Goal: Task Accomplishment & Management: Use online tool/utility

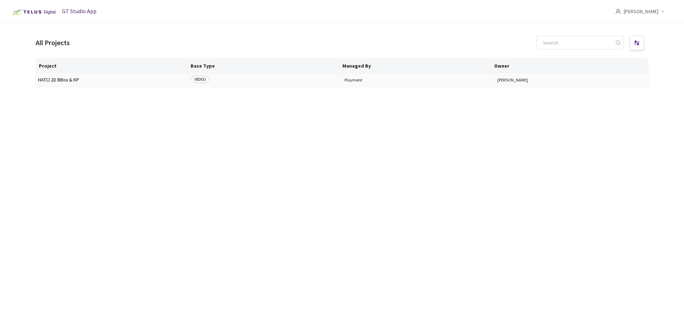
click at [56, 81] on span "HATCI 2D BBox & KP" at bounding box center [112, 79] width 149 height 5
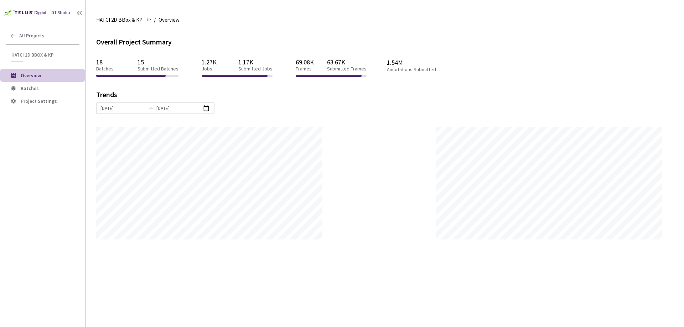
scroll to position [327, 684]
click at [46, 106] on li "Project Settings" at bounding box center [42, 101] width 85 height 13
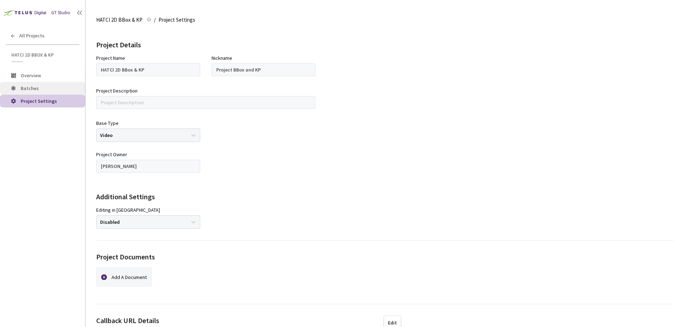
click at [41, 88] on span "Batches" at bounding box center [50, 88] width 59 height 6
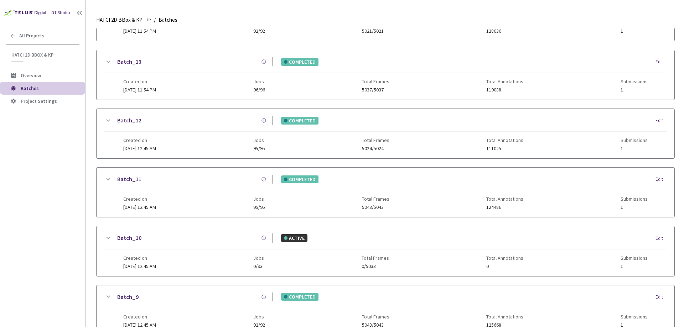
scroll to position [346, 0]
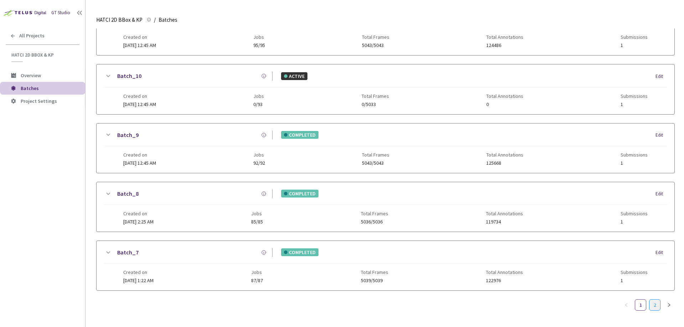
click at [658, 300] on link "2" at bounding box center [654, 305] width 11 height 11
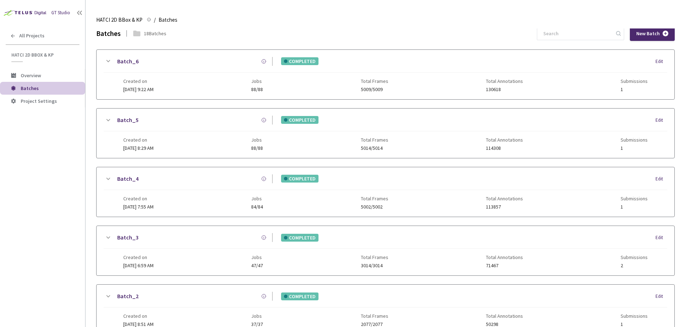
scroll to position [0, 0]
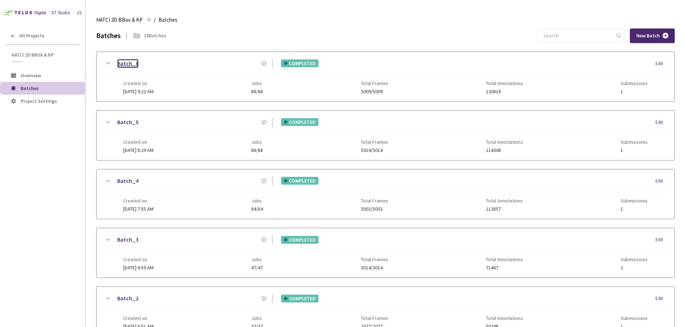
click at [126, 63] on link "Batch_6" at bounding box center [127, 63] width 21 height 9
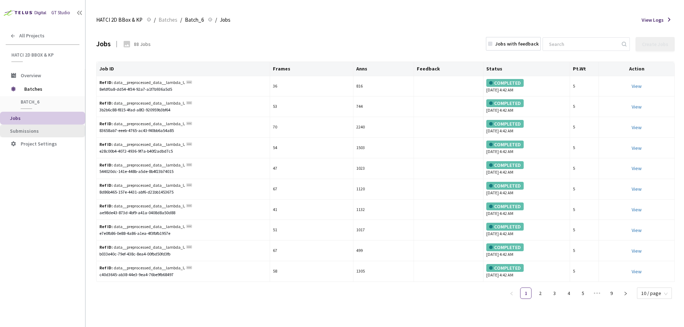
click at [36, 133] on span "Submissions" at bounding box center [24, 131] width 29 height 6
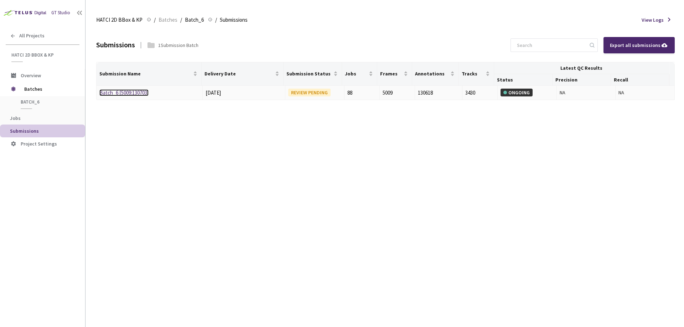
click at [139, 90] on link "Batch_6 [5009:130703]" at bounding box center [123, 92] width 49 height 7
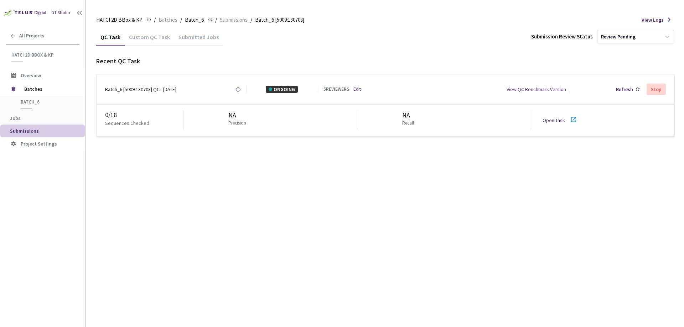
click at [357, 87] on link "Edit" at bounding box center [356, 89] width 7 height 7
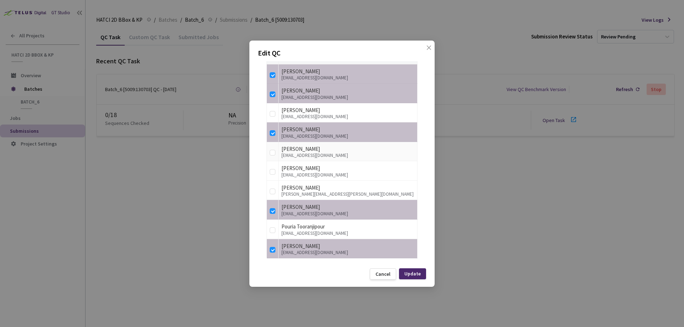
scroll to position [194, 0]
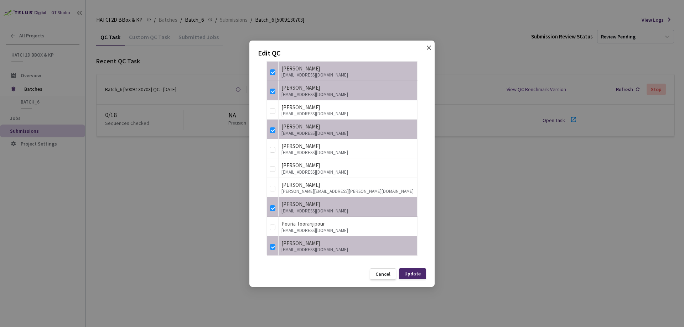
click at [428, 46] on icon "close" at bounding box center [429, 48] width 6 height 6
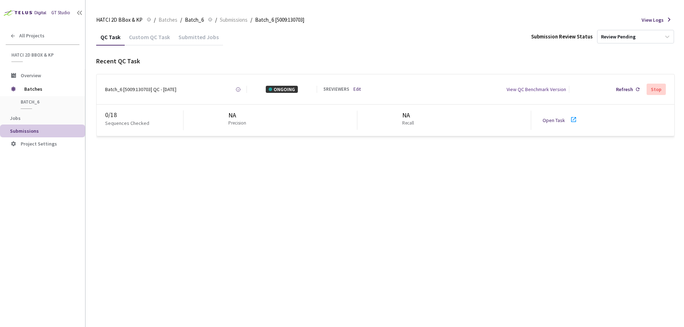
click at [550, 117] on link "Open Task" at bounding box center [554, 120] width 22 height 6
click at [553, 120] on link "Open Task" at bounding box center [554, 120] width 22 height 6
click at [173, 92] on div "Batch_6 [5009:130703] QC - [DATE]" at bounding box center [140, 89] width 71 height 7
click at [121, 90] on div "Batch_6 [5009:130703] QC - [DATE]" at bounding box center [140, 89] width 71 height 7
click at [564, 121] on link "Open Task" at bounding box center [554, 120] width 22 height 6
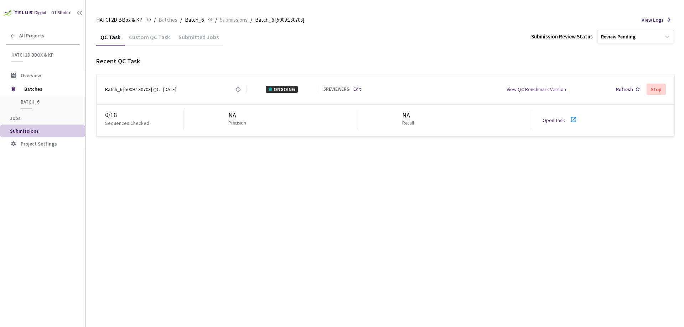
click at [546, 120] on link "Open Task" at bounding box center [554, 120] width 22 height 6
